Goal: Task Accomplishment & Management: Use online tool/utility

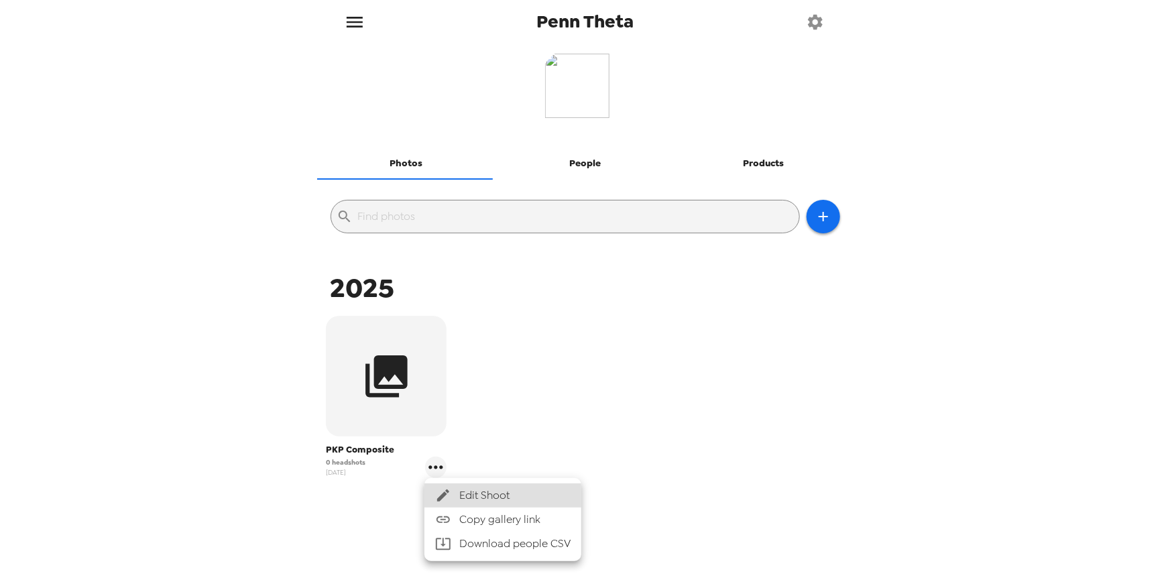
click at [552, 488] on span "Edit Shoot" at bounding box center [514, 496] width 111 height 16
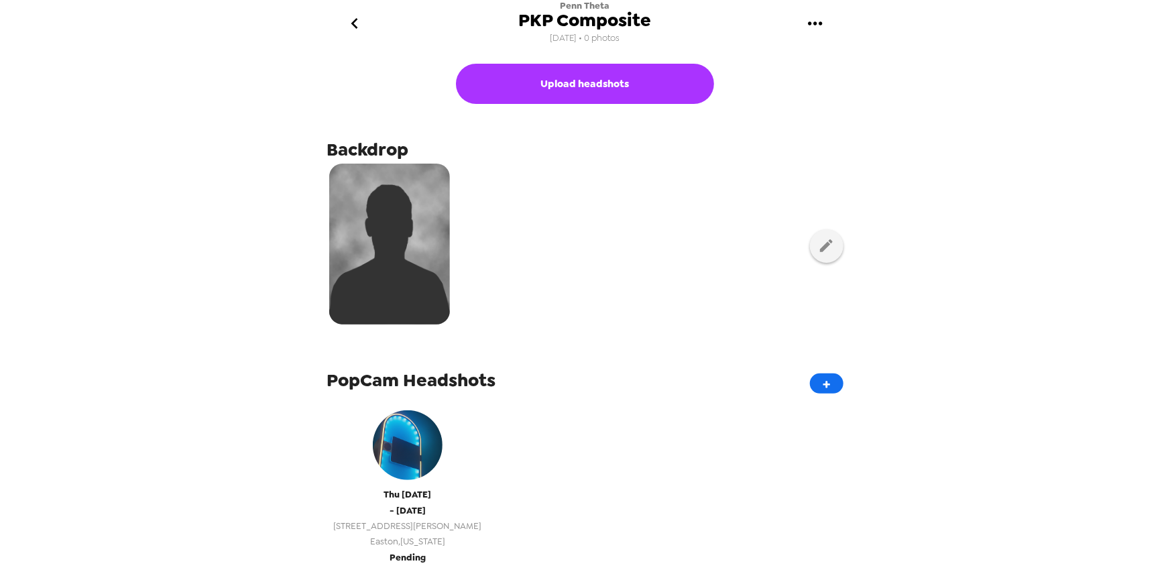
click at [399, 490] on span "[DATE]" at bounding box center [408, 494] width 48 height 15
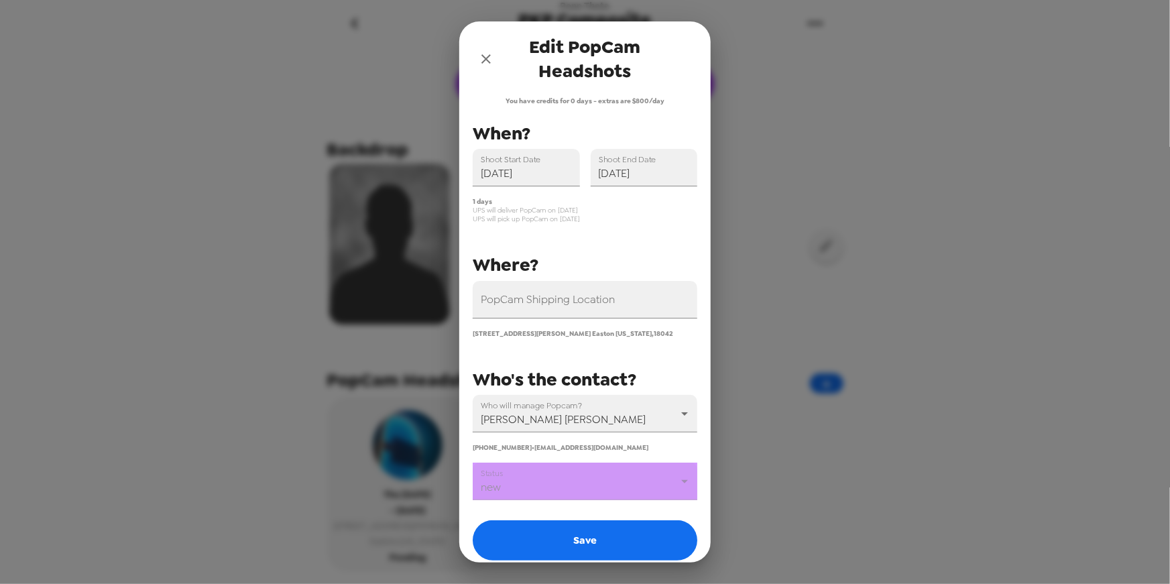
click at [485, 62] on icon "close" at bounding box center [486, 59] width 16 height 16
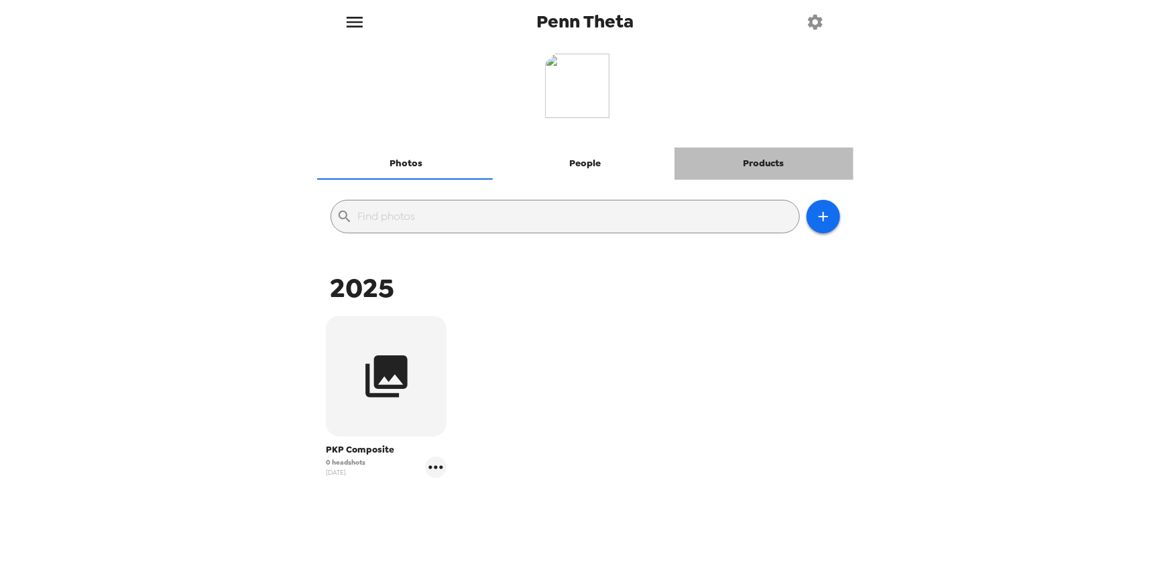
click at [758, 162] on button "Products" at bounding box center [764, 164] width 179 height 32
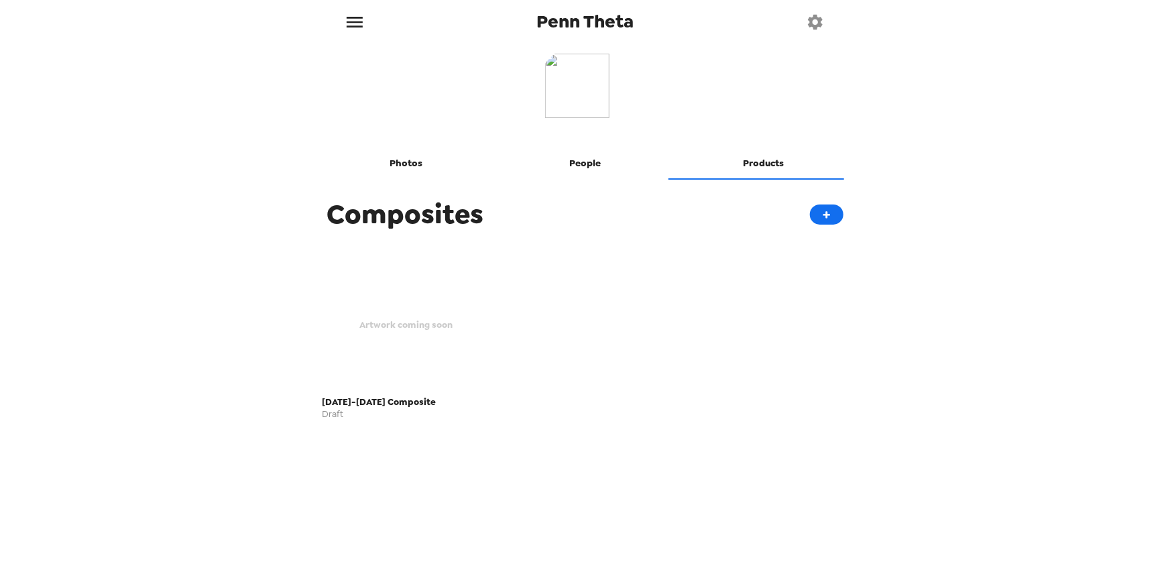
click at [419, 298] on div "Artwork coming soon" at bounding box center [407, 325] width 168 height 131
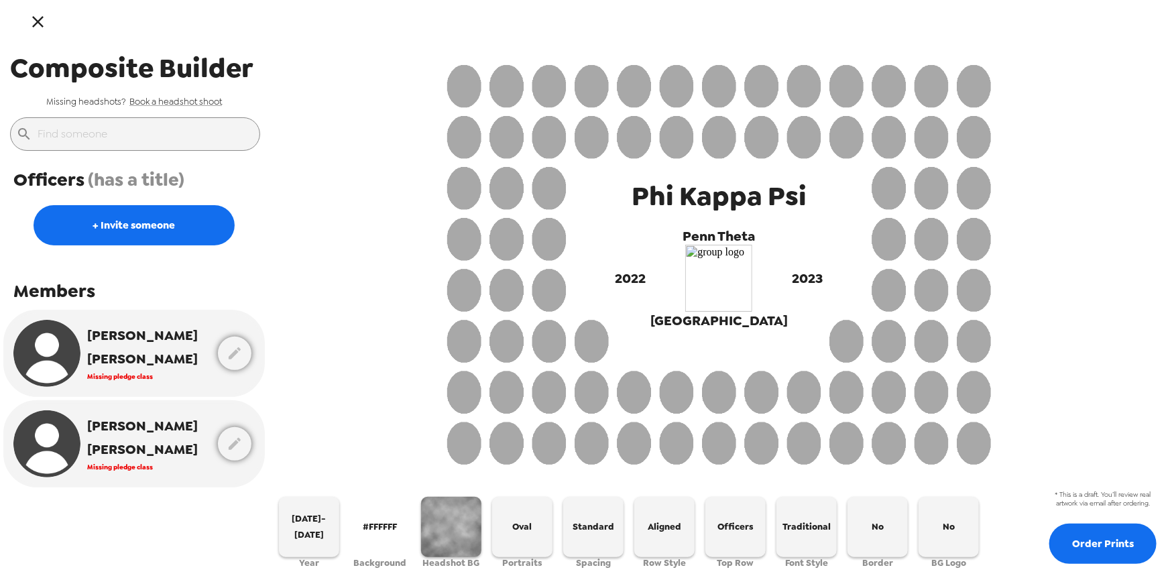
click at [32, 15] on icon "button" at bounding box center [37, 21] width 19 height 19
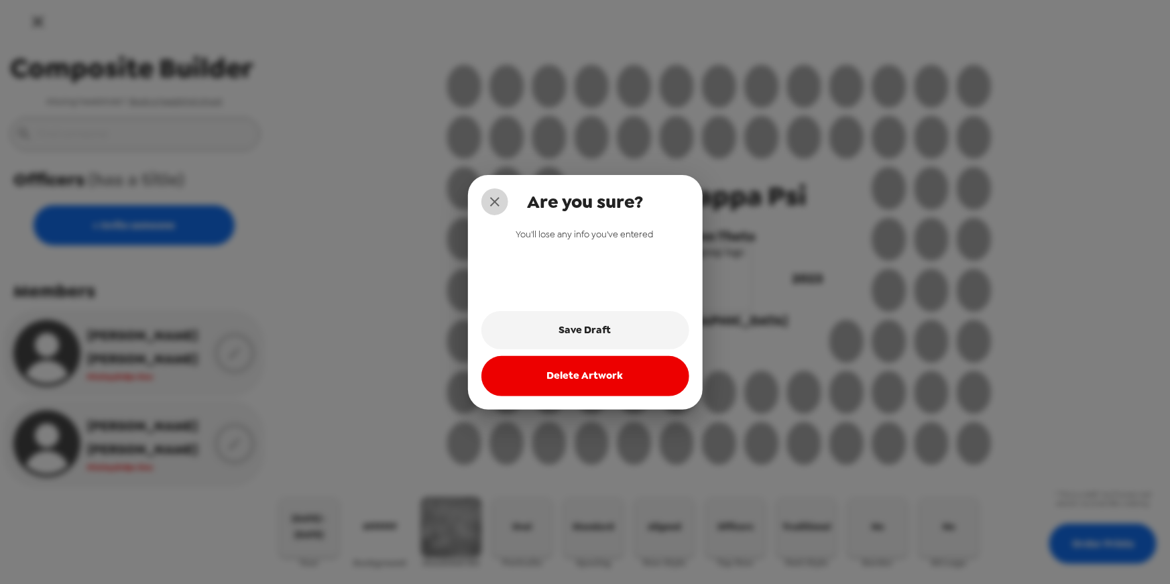
click at [499, 197] on icon "close" at bounding box center [495, 202] width 16 height 16
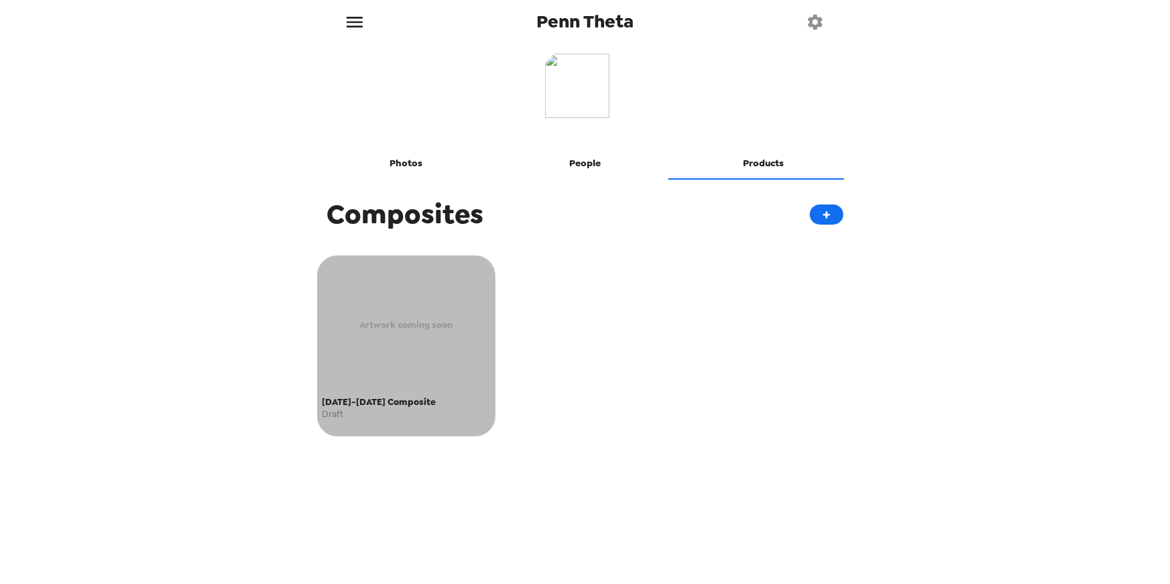
click at [384, 405] on span "[DATE]-[DATE] Composite" at bounding box center [407, 401] width 168 height 15
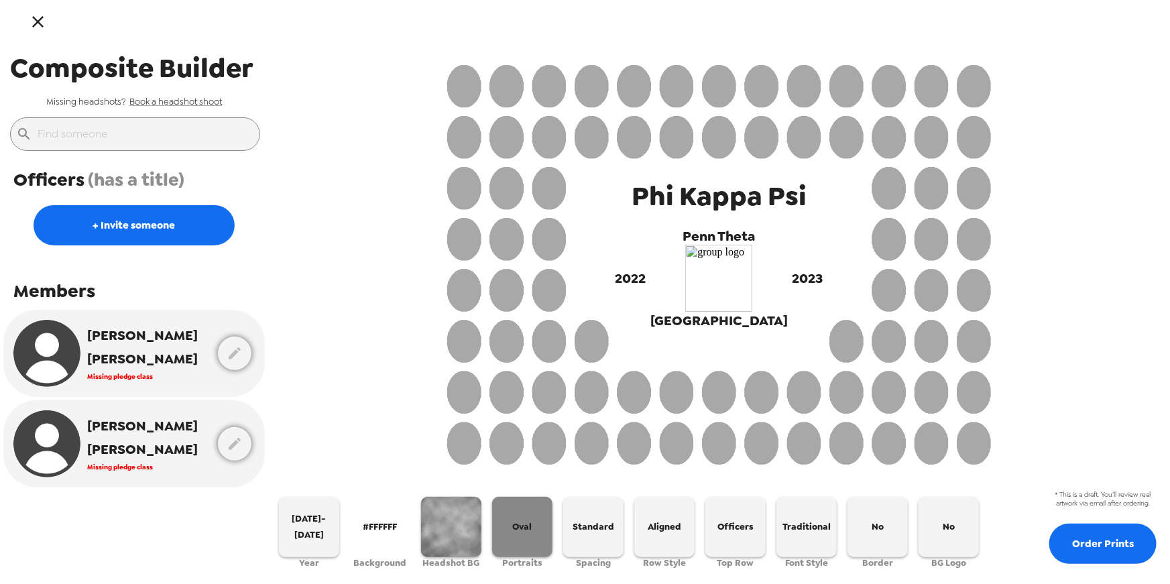
click at [507, 511] on button "Oval" at bounding box center [522, 527] width 60 height 60
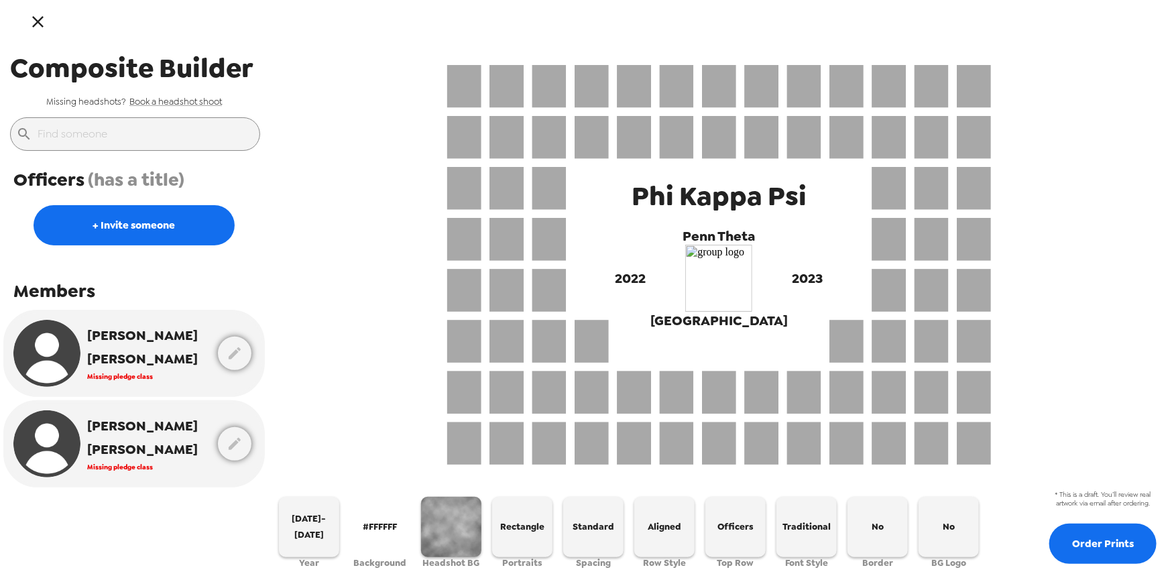
click at [46, 25] on icon "button" at bounding box center [37, 21] width 19 height 19
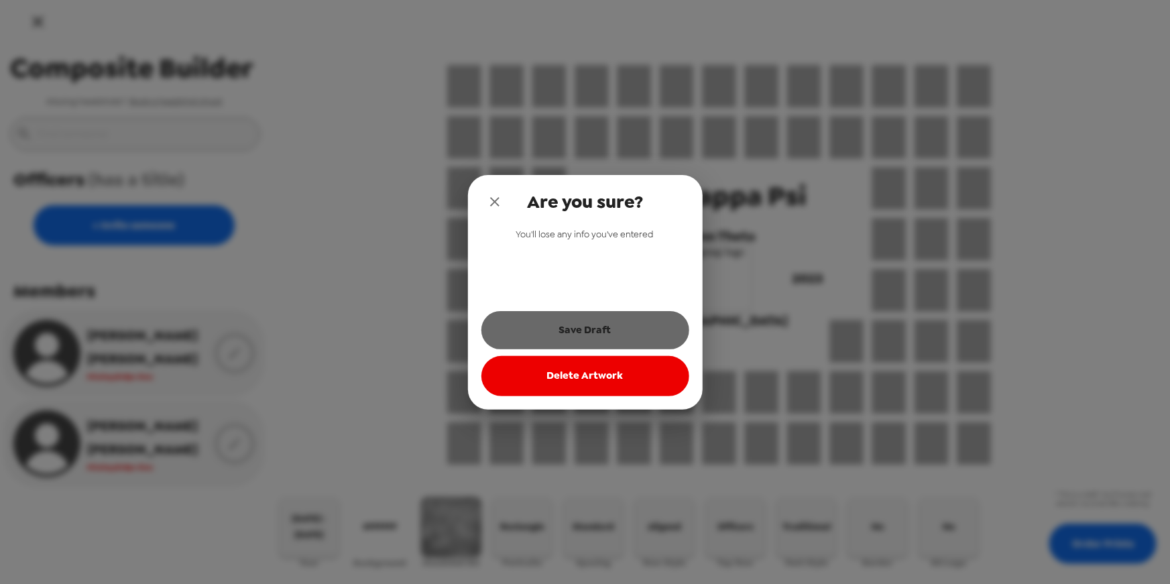
click at [641, 332] on button "Save Draft" at bounding box center [586, 330] width 208 height 38
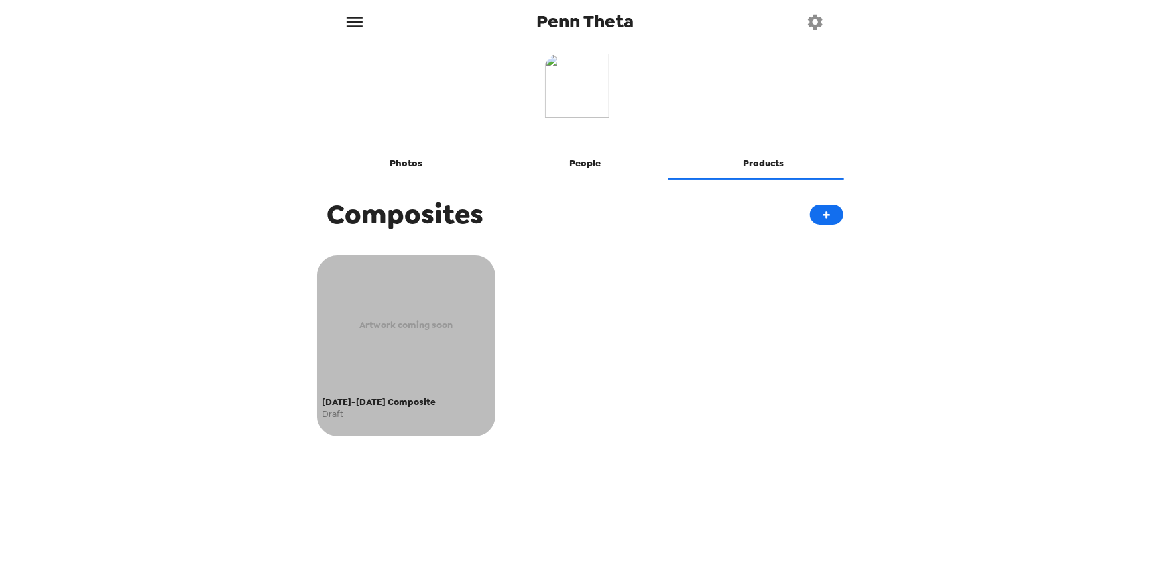
click at [375, 411] on span "Draft" at bounding box center [407, 414] width 168 height 9
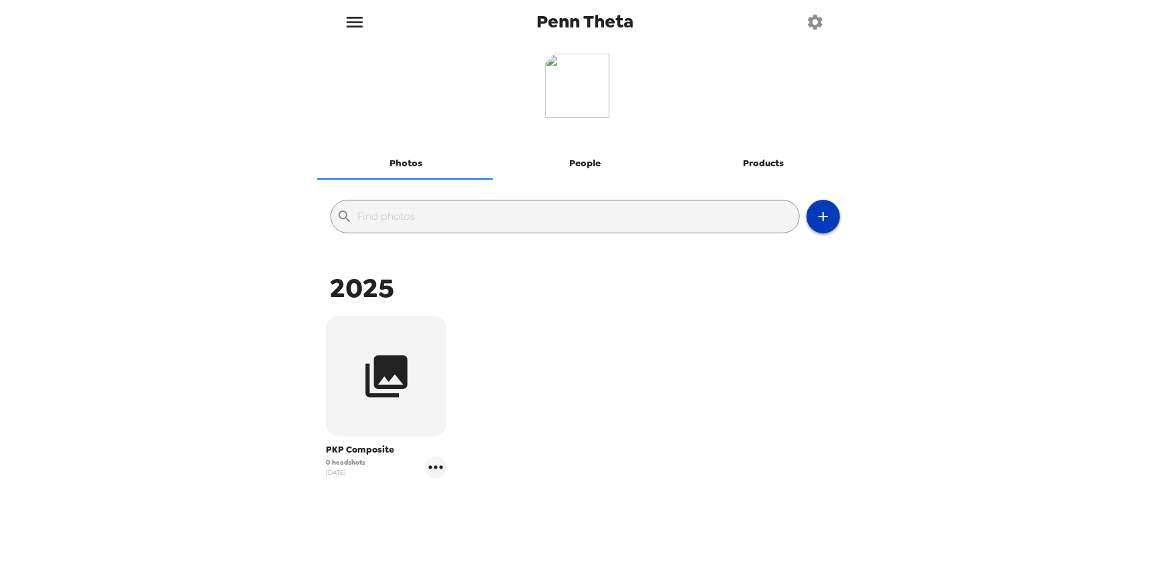
click at [816, 219] on icon "button" at bounding box center [824, 217] width 16 height 16
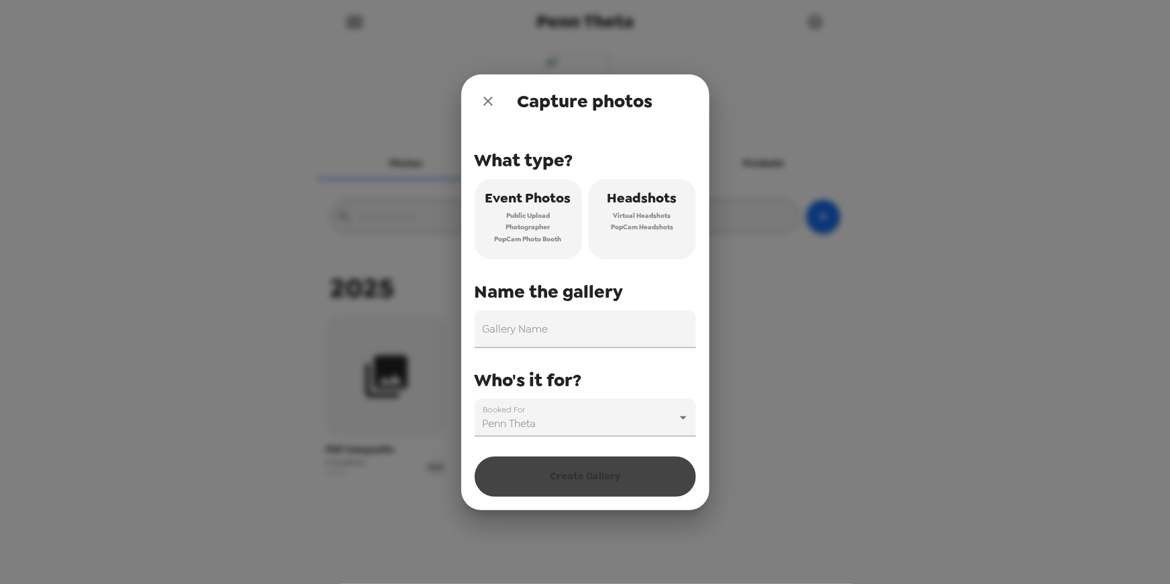
click at [482, 100] on icon "close" at bounding box center [488, 101] width 16 height 16
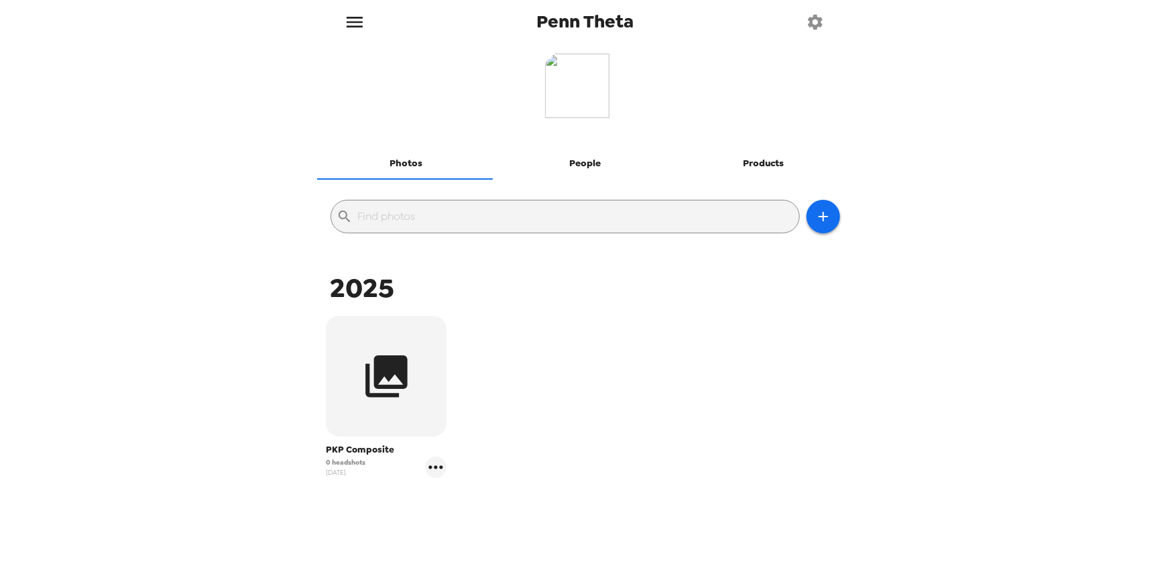
click at [755, 169] on button "Products" at bounding box center [764, 164] width 179 height 32
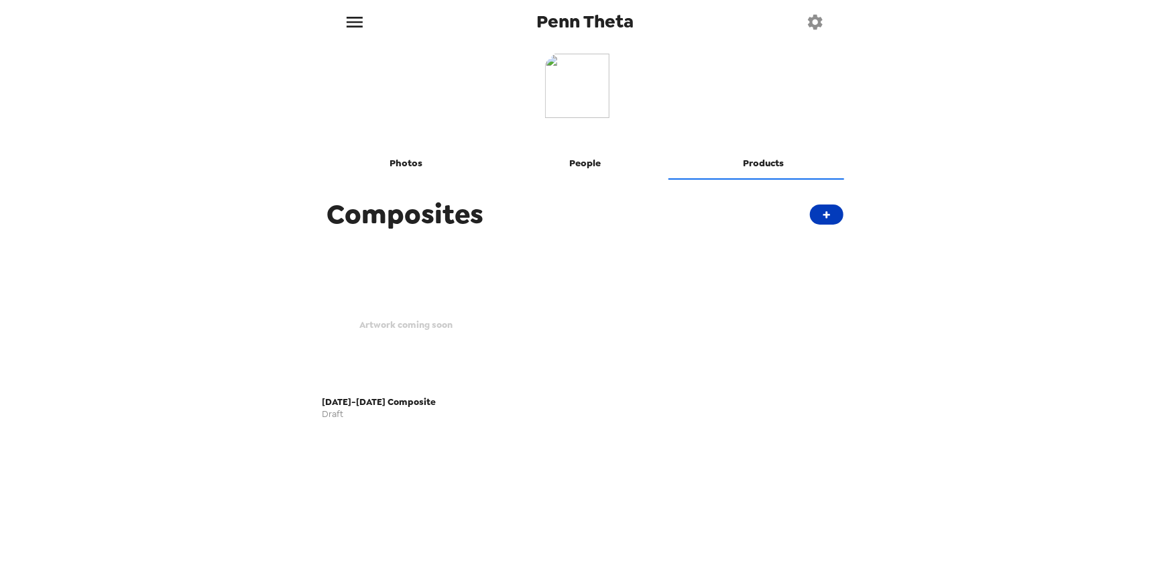
click at [821, 216] on button "+" at bounding box center [827, 215] width 34 height 20
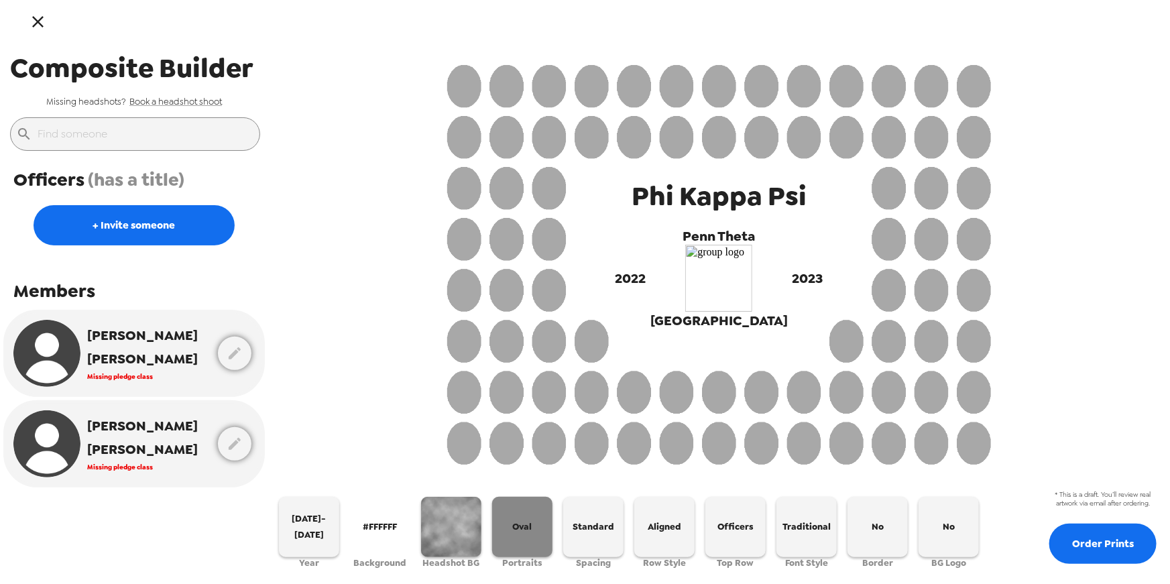
click at [505, 531] on button "Oval" at bounding box center [522, 527] width 60 height 60
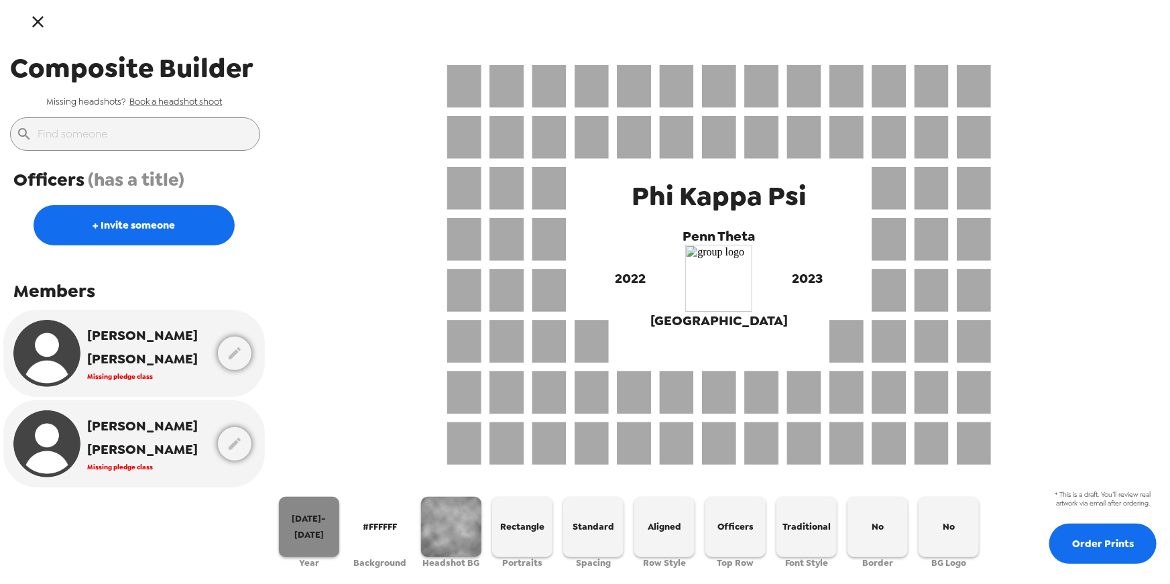
click at [311, 527] on span "[DATE]-[DATE]" at bounding box center [309, 527] width 50 height 32
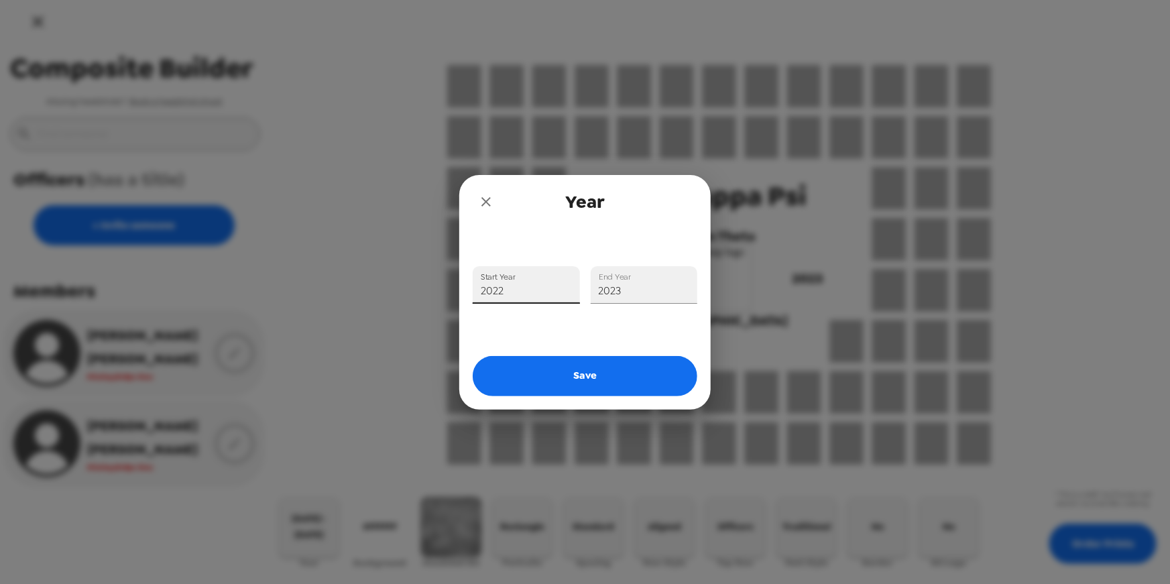
click at [540, 301] on input "2022" at bounding box center [526, 285] width 107 height 38
type input "2025"
drag, startPoint x: 638, startPoint y: 291, endPoint x: 639, endPoint y: 267, distance: 24.2
click at [638, 290] on input "2023" at bounding box center [644, 285] width 107 height 38
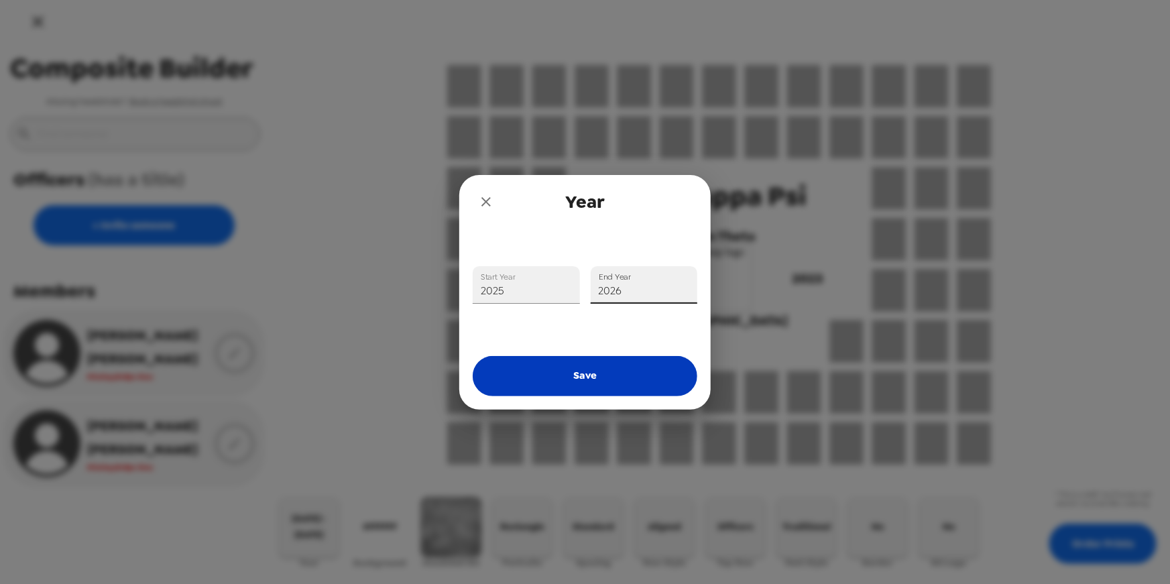
type input "2026"
drag, startPoint x: 649, startPoint y: 374, endPoint x: 643, endPoint y: 366, distance: 9.1
click at [653, 370] on button "Save" at bounding box center [585, 376] width 225 height 40
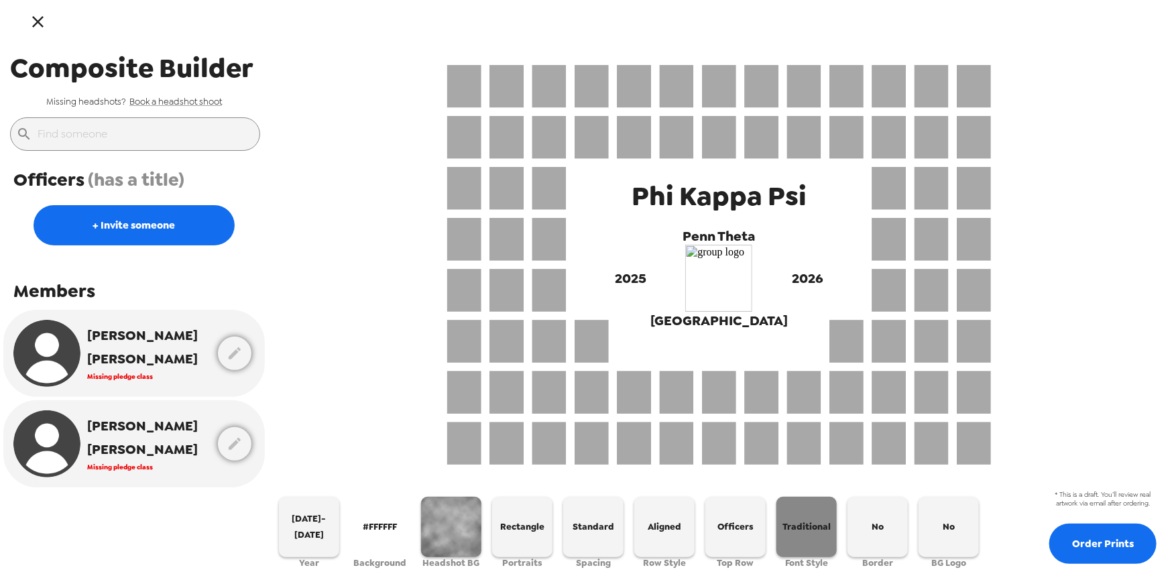
click at [821, 523] on span "Traditional" at bounding box center [807, 526] width 48 height 15
click at [823, 523] on span "Modern" at bounding box center [807, 526] width 34 height 15
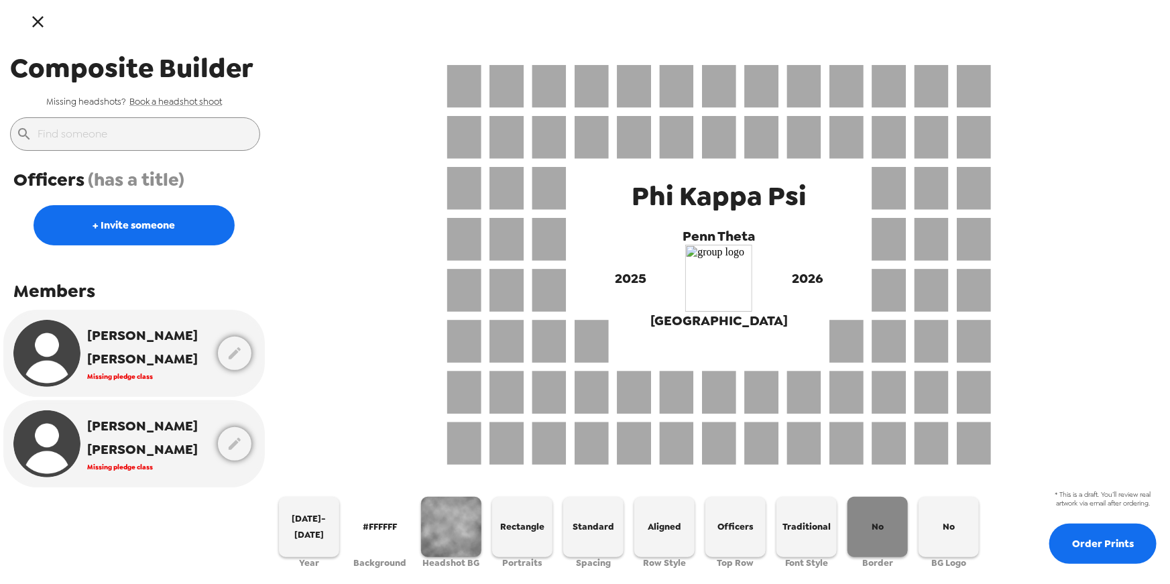
click at [887, 510] on button "No" at bounding box center [878, 527] width 60 height 60
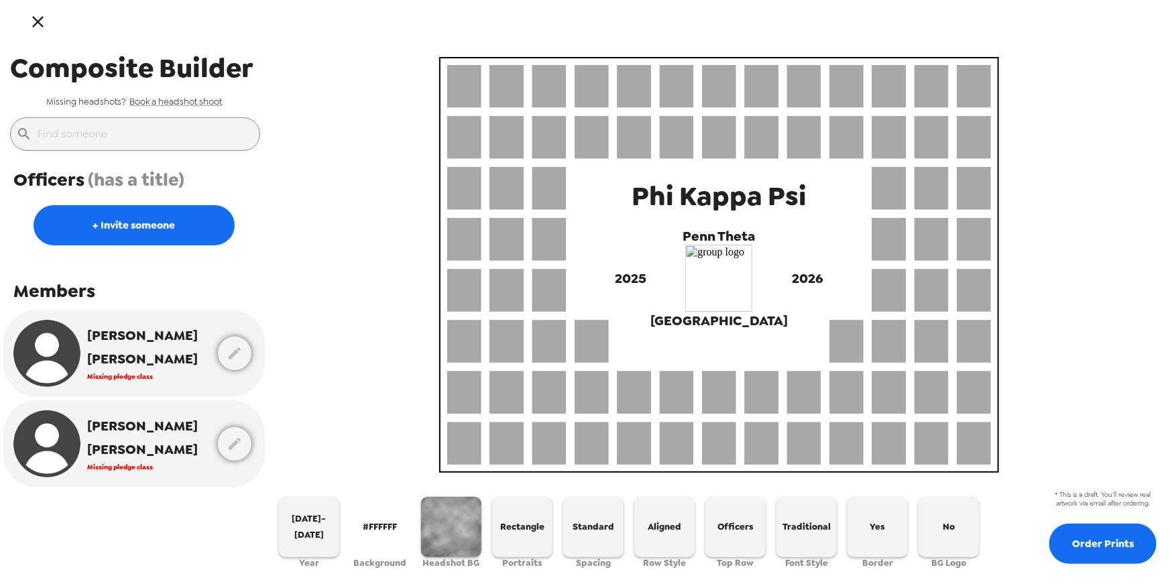
click at [30, 16] on icon "button" at bounding box center [37, 21] width 19 height 19
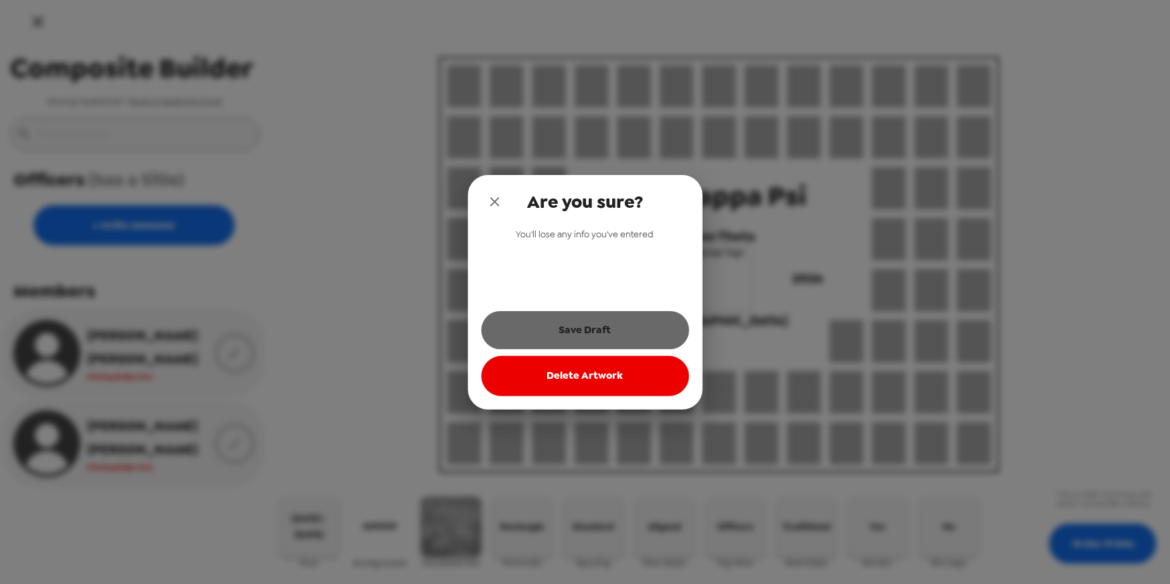
click at [616, 341] on button "Save Draft" at bounding box center [586, 330] width 208 height 38
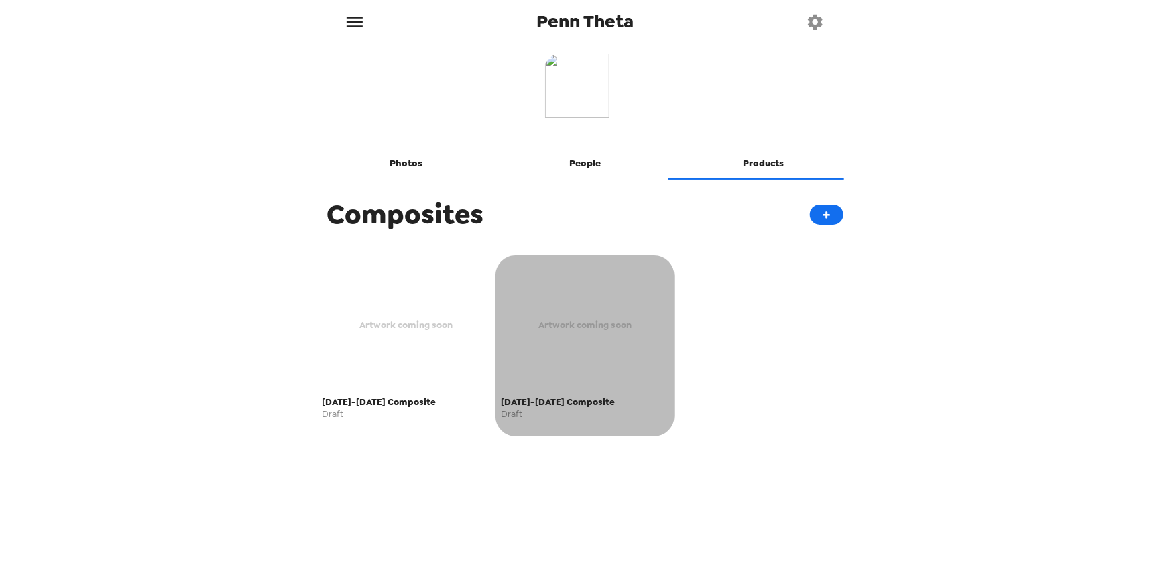
click at [588, 311] on div "Artwork coming soon" at bounding box center [585, 325] width 168 height 131
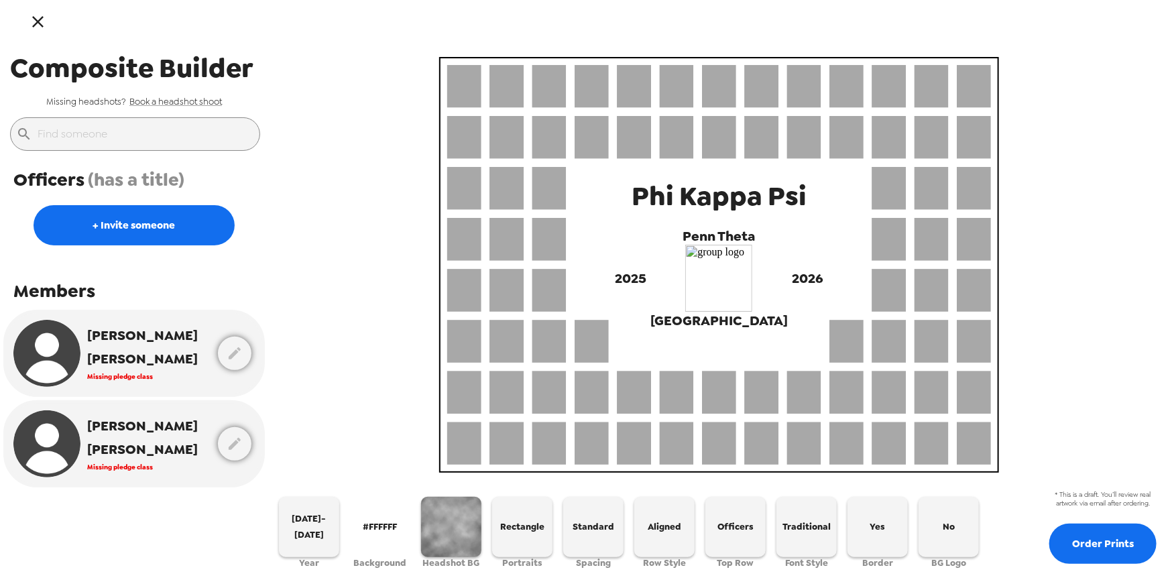
click at [36, 18] on icon "button" at bounding box center [37, 21] width 11 height 11
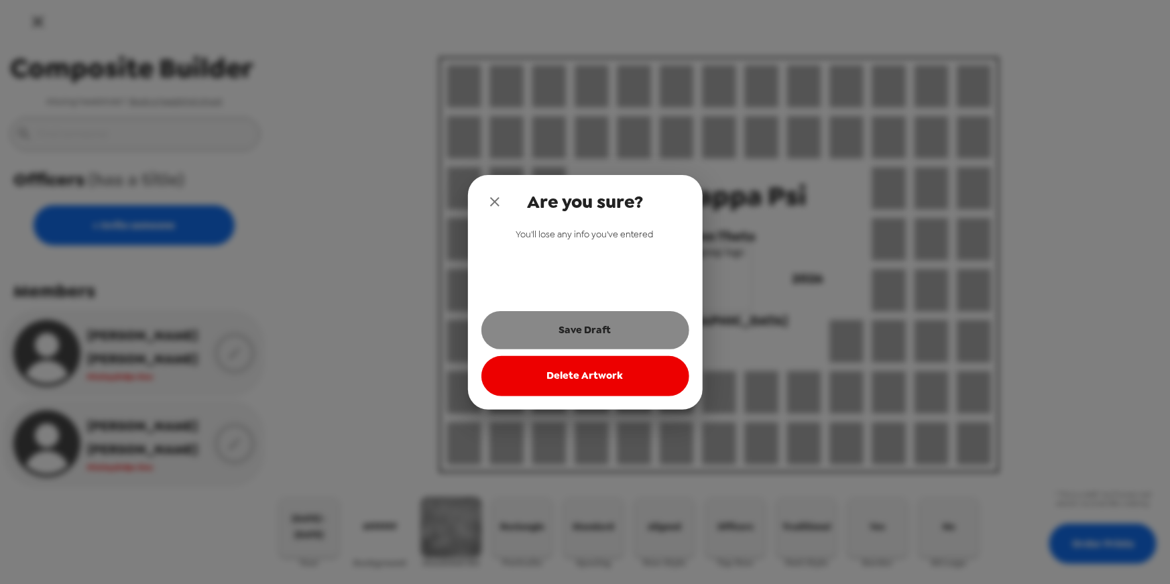
click at [559, 331] on button "Save Draft" at bounding box center [586, 330] width 208 height 38
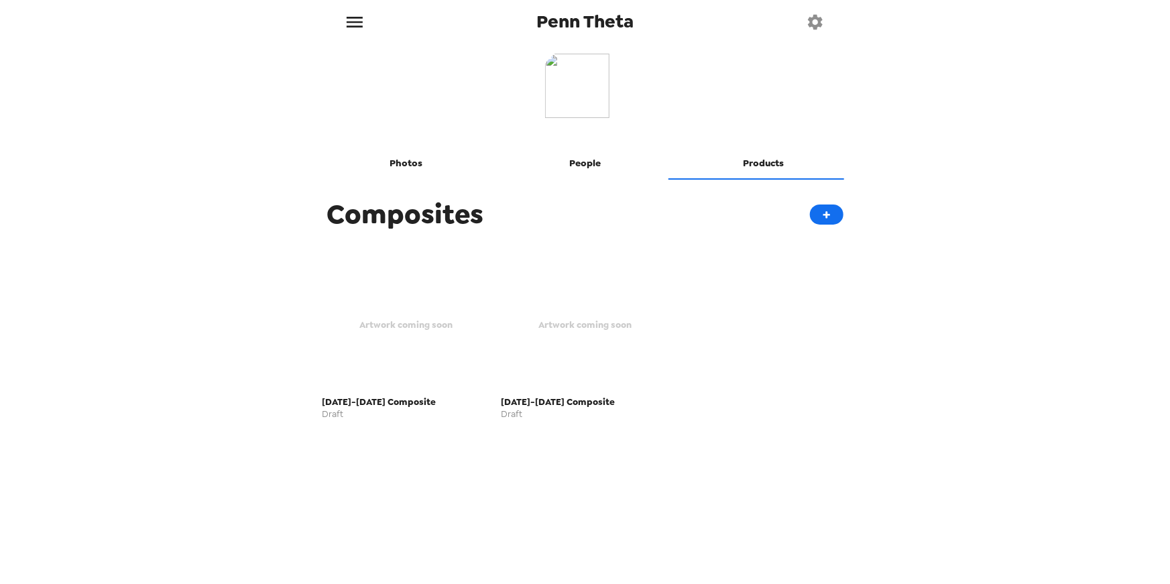
click at [405, 335] on div "Artwork coming soon" at bounding box center [407, 325] width 168 height 131
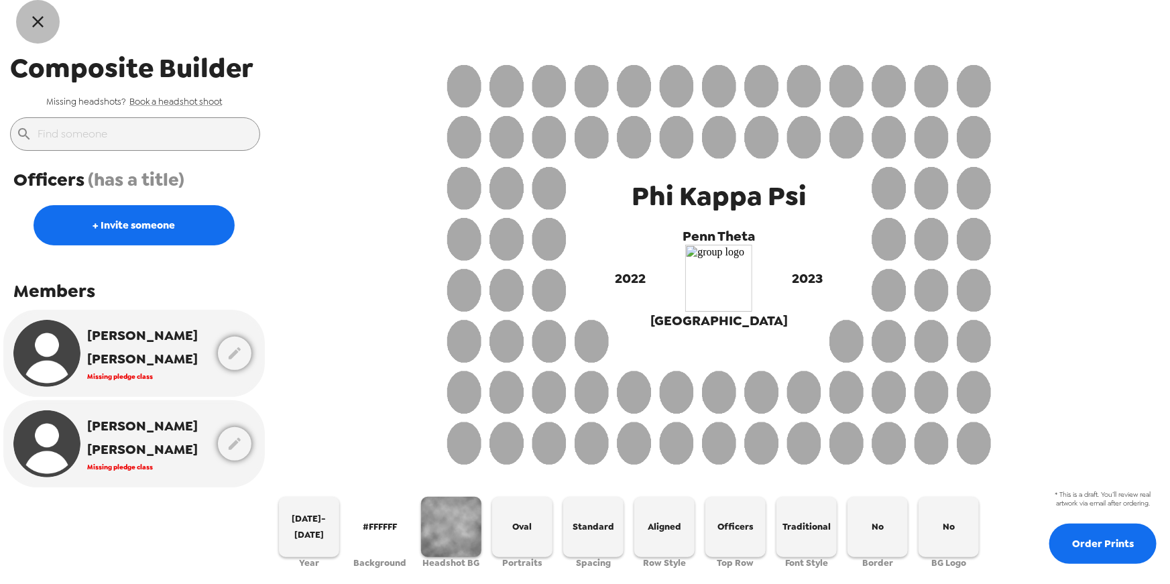
click at [38, 27] on icon "button" at bounding box center [37, 21] width 19 height 19
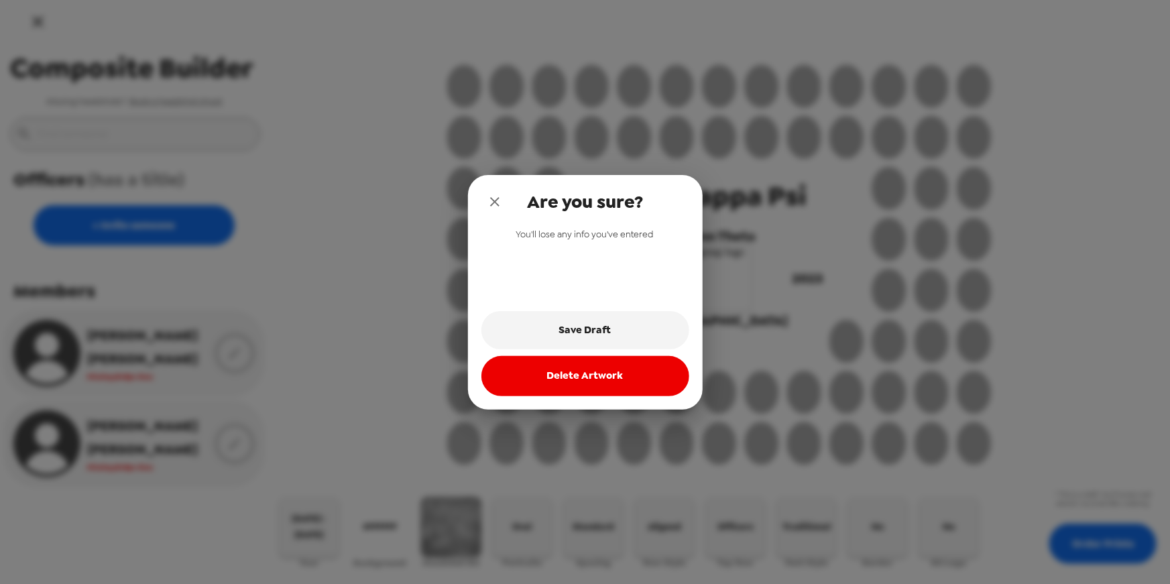
click at [643, 368] on button "Delete Artwork" at bounding box center [586, 376] width 208 height 40
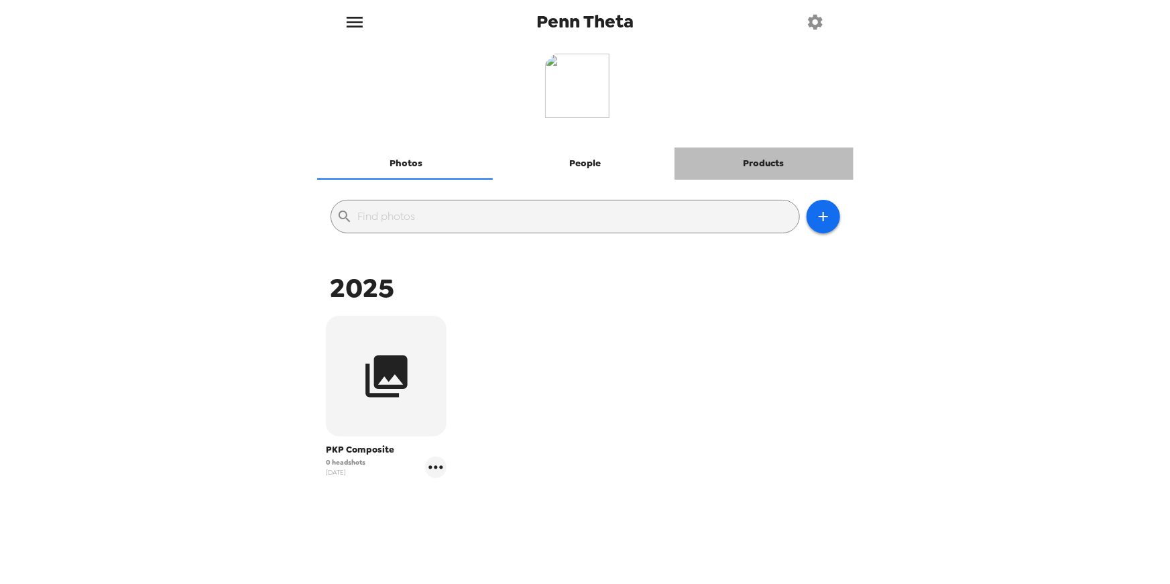
click at [759, 154] on button "Products" at bounding box center [764, 164] width 179 height 32
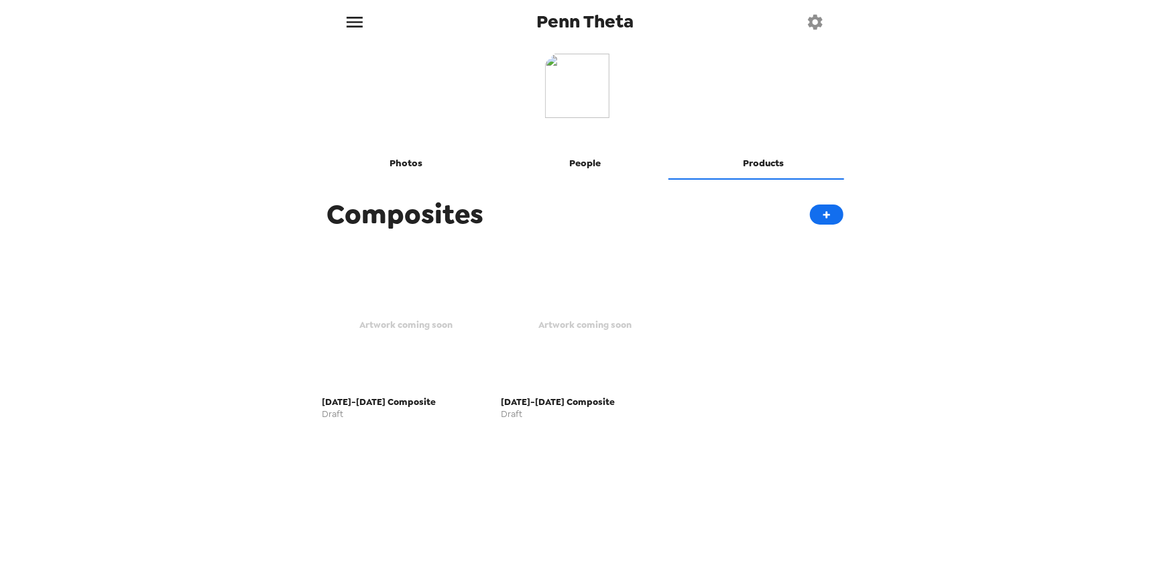
click at [398, 335] on div "Artwork coming soon" at bounding box center [407, 325] width 168 height 131
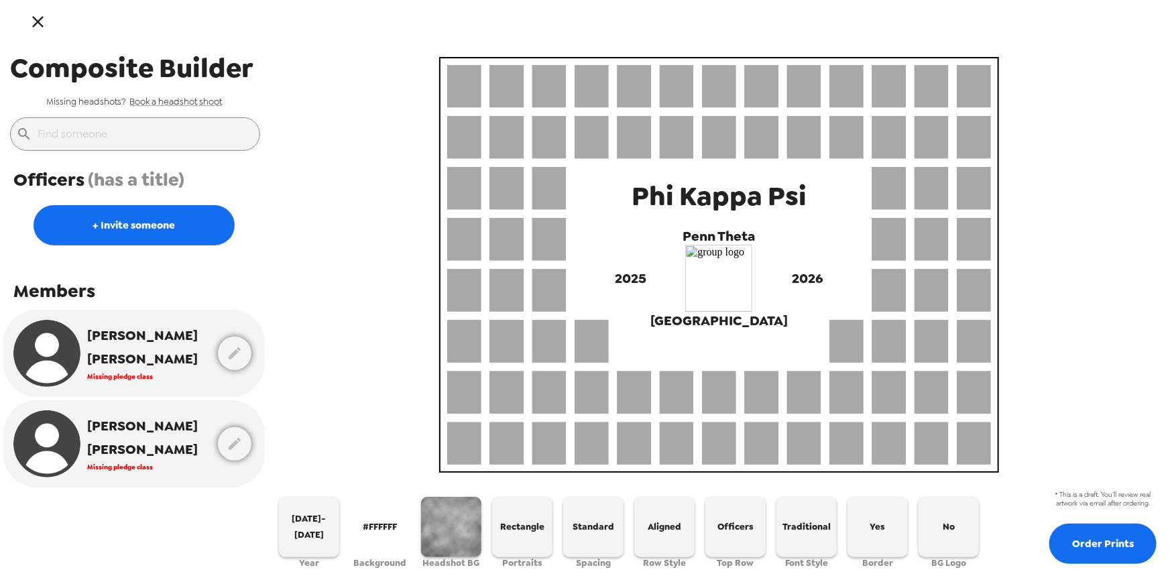
click at [36, 26] on icon "button" at bounding box center [37, 21] width 19 height 19
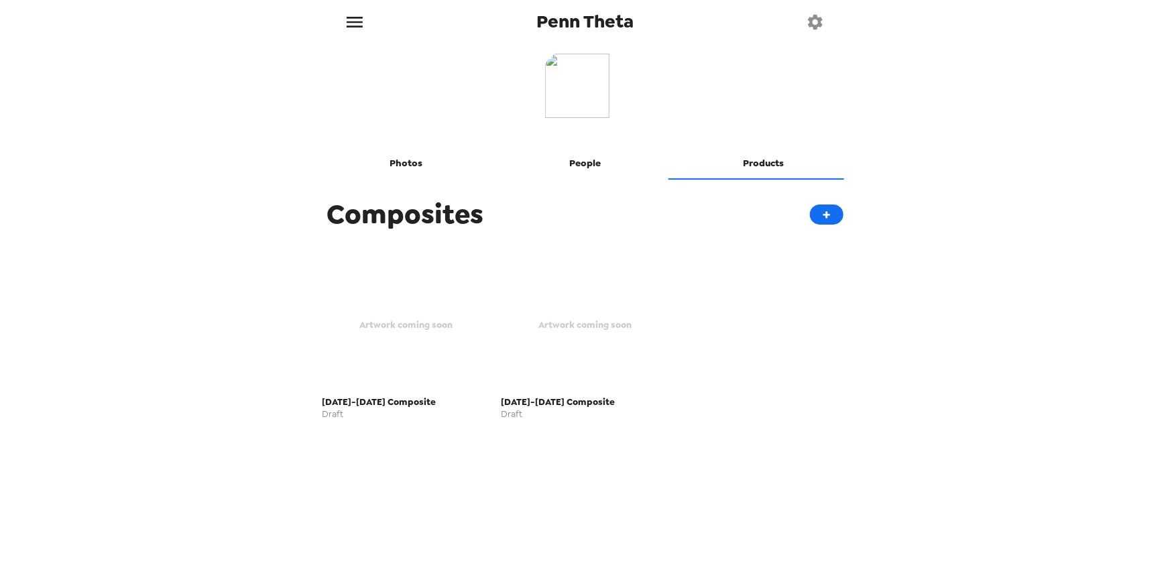
click at [608, 320] on span "Artwork coming soon" at bounding box center [585, 324] width 93 height 15
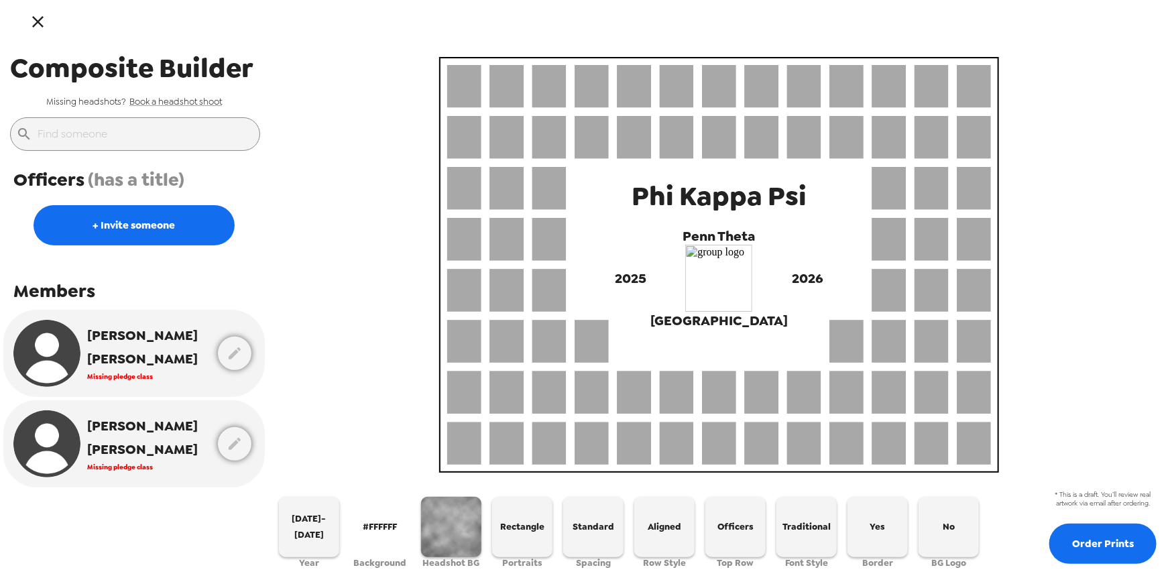
click at [356, 330] on div "Phi Kappa Psi Penn Theta 2025 2026 Lafayette College" at bounding box center [719, 263] width 902 height 427
